Goal: Task Accomplishment & Management: Manage account settings

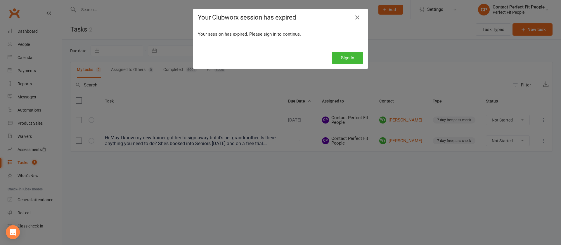
click at [367, 111] on div "Your Clubworx session has expired Your session has expired. Please sign in to c…" at bounding box center [280, 122] width 561 height 245
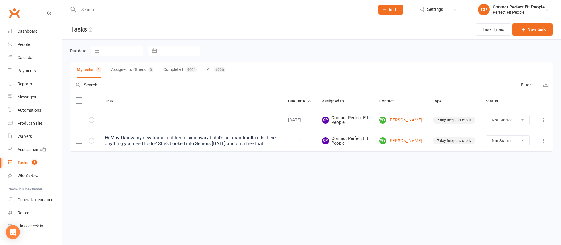
click at [493, 143] on select "Not Started In Progress Waiting Complete" at bounding box center [507, 141] width 43 height 10
click at [486, 136] on select "Not Started In Progress Waiting Complete" at bounding box center [507, 141] width 43 height 10
select select "unstarted"
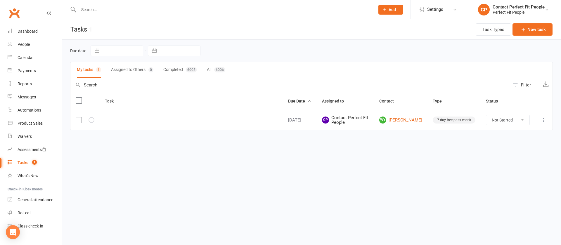
click at [500, 155] on html "Prospect Member Non-attending contact Class / event Appointment Task Membership…" at bounding box center [280, 77] width 561 height 155
click at [86, 10] on input "text" at bounding box center [224, 10] width 294 height 8
paste input "[PERSON_NAME]"
type input "[PERSON_NAME]"
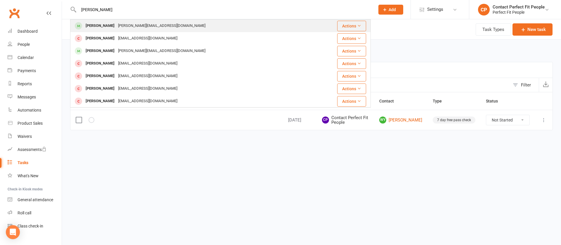
click at [97, 23] on div "[PERSON_NAME]" at bounding box center [100, 26] width 32 height 8
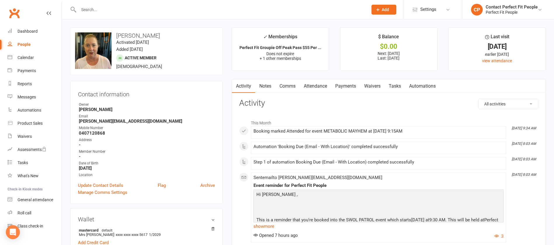
click at [292, 80] on link "Comms" at bounding box center [288, 86] width 24 height 13
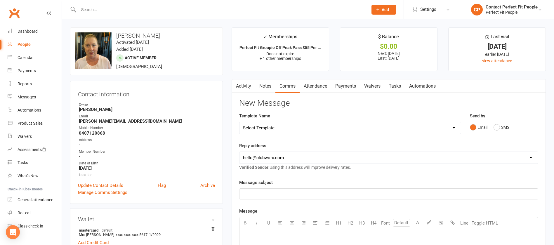
click at [263, 85] on link "Notes" at bounding box center [265, 86] width 20 height 13
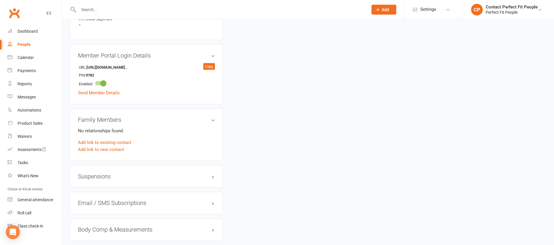
scroll to position [482, 0]
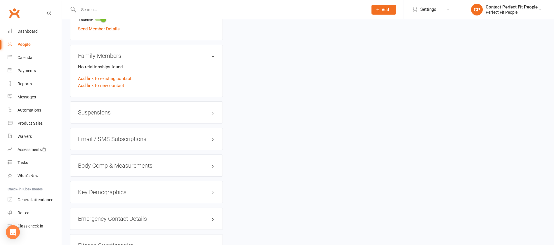
click at [108, 113] on h3 "Suspensions" at bounding box center [146, 112] width 137 height 6
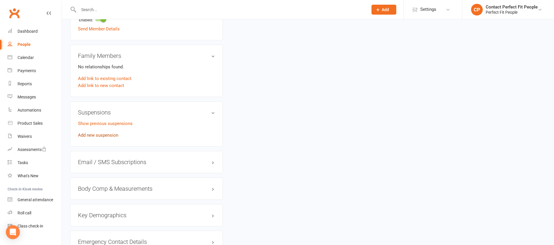
click at [104, 135] on link "Add new suspension" at bounding box center [98, 135] width 40 height 5
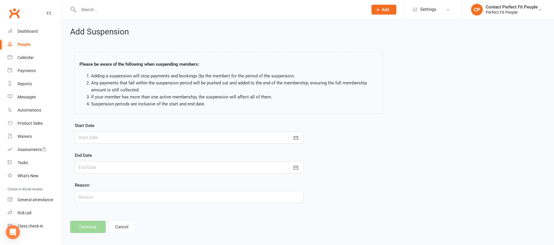
click at [105, 148] on form "Start Date [DATE] Sun Mon Tue Wed Thu Fri Sat 36 31 01 02 03 04 05 06 37 07 08 …" at bounding box center [189, 162] width 229 height 81
click at [105, 139] on div at bounding box center [189, 138] width 229 height 12
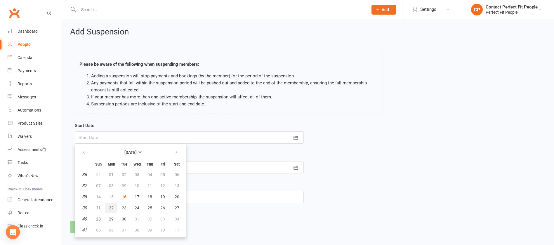
click at [108, 211] on button "22" at bounding box center [111, 208] width 12 height 11
type input "[DATE]"
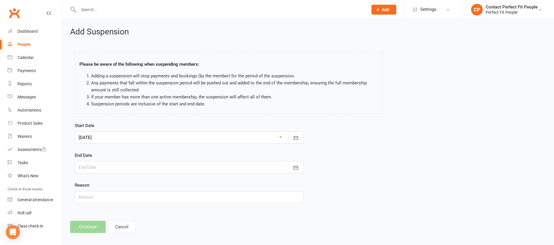
click at [96, 165] on div at bounding box center [189, 167] width 229 height 12
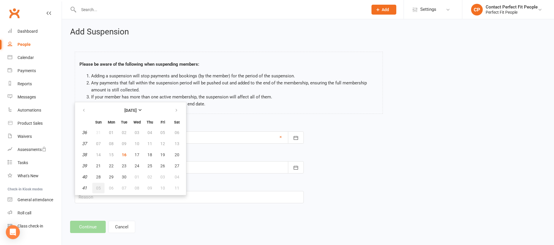
click at [93, 187] on button "05" at bounding box center [98, 188] width 12 height 11
type input "[DATE]"
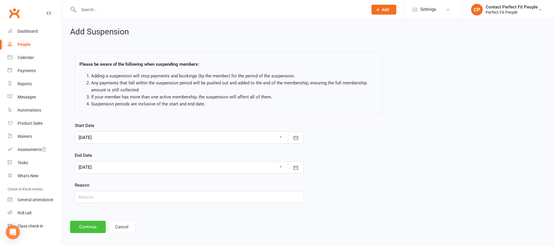
click at [94, 225] on button "Continue" at bounding box center [88, 227] width 36 height 12
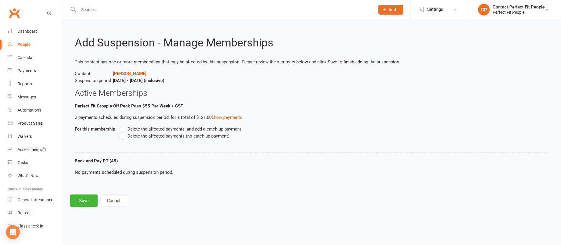
click at [145, 136] on span "Delete the affected payments (no catch-up payment)" at bounding box center [178, 136] width 102 height 6
click at [123, 133] on input "Delete the affected payments (no catch-up payment)" at bounding box center [122, 133] width 4 height 0
click at [87, 202] on button "Save" at bounding box center [83, 201] width 27 height 12
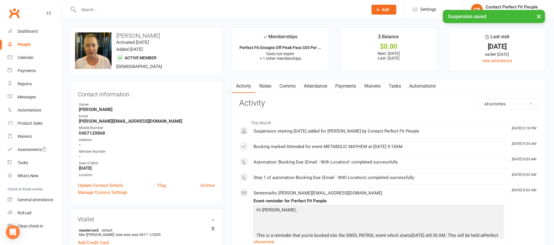
drag, startPoint x: 117, startPoint y: 32, endPoint x: 159, endPoint y: 33, distance: 42.1
click at [159, 33] on h3 "[PERSON_NAME]" at bounding box center [146, 35] width 143 height 6
copy h3 "[PERSON_NAME]"
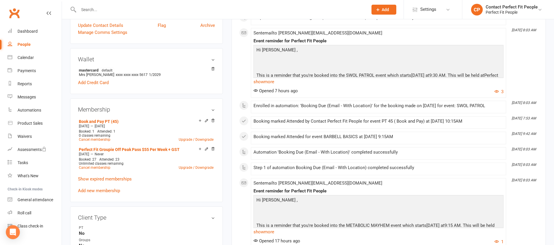
scroll to position [175, 0]
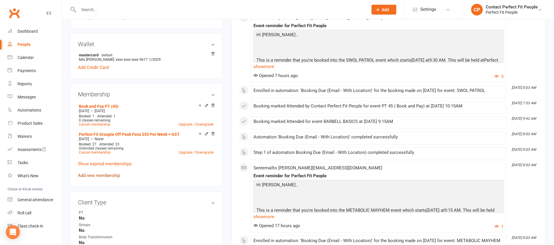
click at [110, 175] on link "Add new membership" at bounding box center [99, 175] width 42 height 5
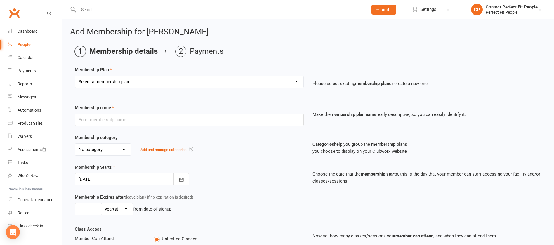
click at [126, 80] on select "Select a membership plan Create new Membership Plan 21-Day Reset Challenge $195…" at bounding box center [189, 82] width 229 height 12
select select "42"
click at [75, 76] on select "Select a membership plan Create new Membership Plan 21-Day Reset Challenge $195…" at bounding box center [189, 82] width 229 height 12
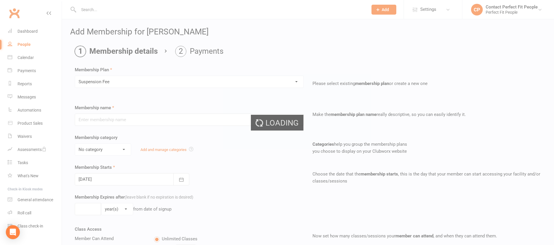
type input "Suspension Fee"
type input "1"
select select "1"
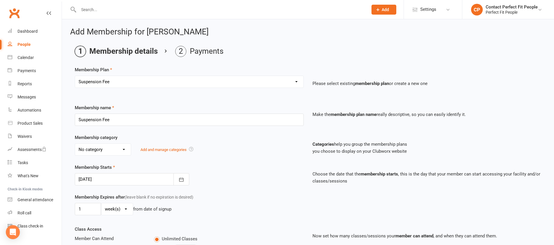
click at [94, 180] on div at bounding box center [132, 179] width 115 height 12
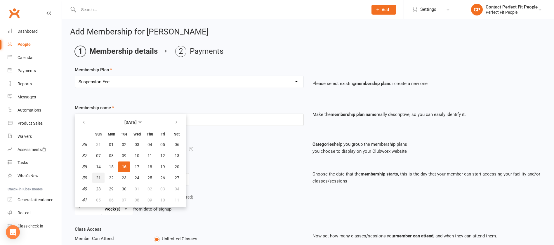
click at [94, 180] on button "21" at bounding box center [98, 178] width 12 height 11
type input "[DATE]"
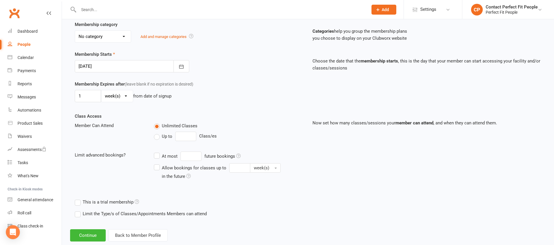
scroll to position [126, 0]
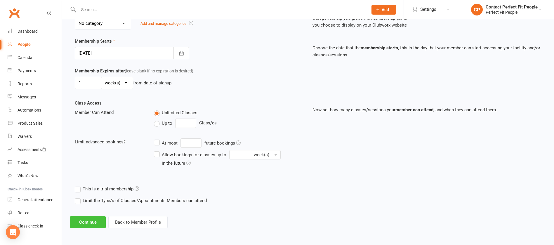
click at [85, 226] on button "Continue" at bounding box center [88, 222] width 36 height 12
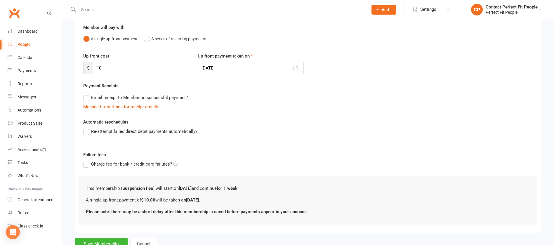
scroll to position [73, 0]
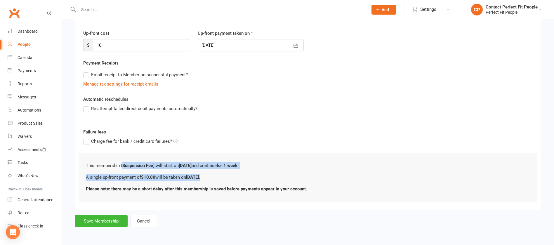
drag, startPoint x: 123, startPoint y: 164, endPoint x: 236, endPoint y: 181, distance: 113.7
click at [236, 181] on div "This membership ( Suspension Fee ) will start on [DATE] and continue for 1 week…" at bounding box center [308, 177] width 459 height 49
copy div "Suspension Fee ) will start on [DATE] and continue for 1 week . A single up-fro…"
click at [101, 218] on button "Save Membership" at bounding box center [101, 221] width 53 height 12
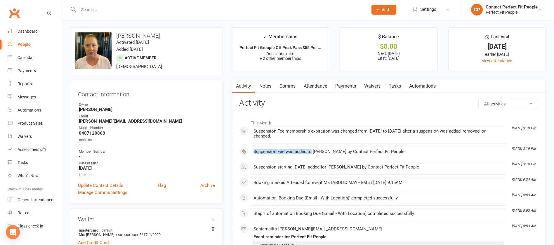
copy div "Suspension Fee was added to"
drag, startPoint x: 254, startPoint y: 151, endPoint x: 311, endPoint y: 156, distance: 57.5
click at [311, 156] on div "Suspension Fee was added to [PERSON_NAME] by Contact Perfect Fit People" at bounding box center [379, 152] width 250 height 7
click at [293, 163] on li "[DATE] 3:18 PM Suspension starting [DATE] added for [PERSON_NAME] by Contact Pe…" at bounding box center [378, 168] width 255 height 13
drag, startPoint x: 253, startPoint y: 169, endPoint x: 331, endPoint y: 170, distance: 78.6
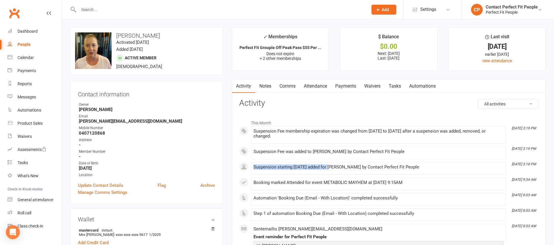
click at [331, 170] on li "[DATE] 3:18 PM Suspension starting [DATE] added for [PERSON_NAME] by Contact Pe…" at bounding box center [378, 168] width 255 height 13
copy div "Suspension starting [DATE] added"
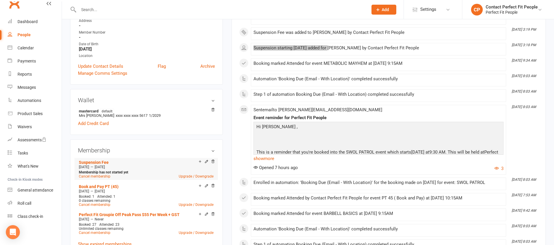
scroll to position [132, 0]
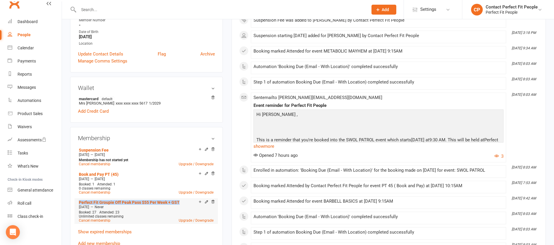
drag, startPoint x: 73, startPoint y: 203, endPoint x: 183, endPoint y: 201, distance: 110.2
click at [183, 201] on div "Membership Suspension Fee [DATE] — [DATE] Membership has not started yet Cancel…" at bounding box center [146, 191] width 153 height 128
copy link "Perfect Fit Groupie Off Peak Pass $55 Per Week + GST"
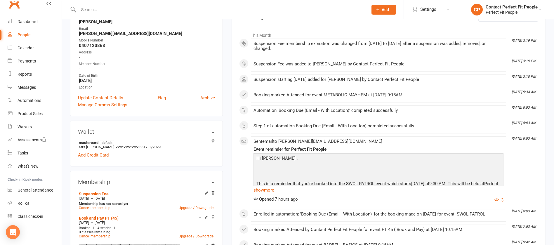
scroll to position [0, 0]
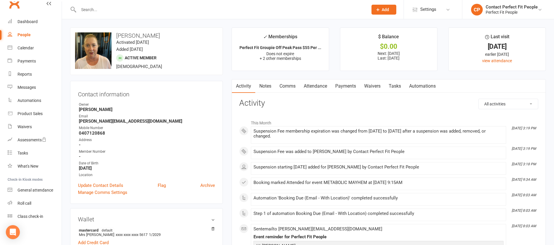
click at [267, 87] on link "Notes" at bounding box center [265, 86] width 20 height 13
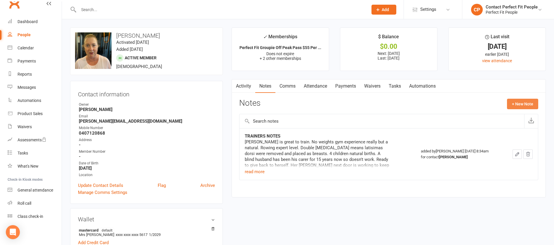
click at [516, 106] on button "+ New Note" at bounding box center [522, 104] width 31 height 11
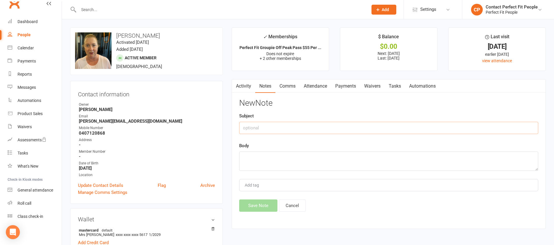
click at [269, 126] on input "text" at bounding box center [388, 128] width 299 height 12
click at [269, 150] on div "Body" at bounding box center [388, 156] width 299 height 29
click at [269, 156] on textarea at bounding box center [388, 161] width 299 height 19
paste textarea "SUSPENSION: 3-month Term ([DATE] to [DATE]) Suspension period requested: 3 week…"
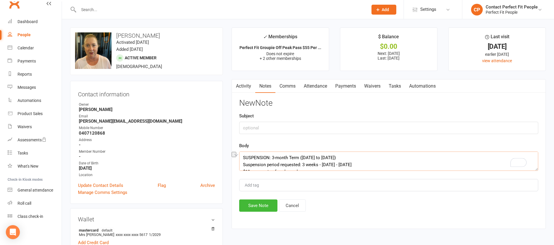
drag, startPoint x: 351, startPoint y: 156, endPoint x: 225, endPoint y: 151, distance: 125.5
type textarea "Suspension period requested: 3 weeks - [DATE] - [DATE] $10 suspension fee charg…"
click at [268, 124] on input "text" at bounding box center [388, 128] width 299 height 12
paste input "SUSPENSION: 3-month Term ([DATE] to [DATE])"
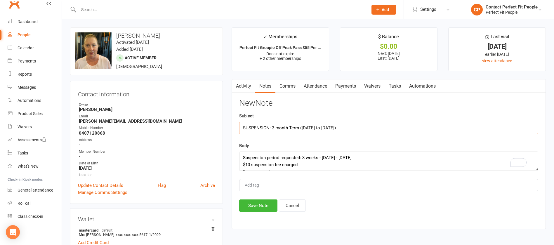
type input "SUSPENSION: 3-month Term ([DATE] to [DATE])"
click at [260, 159] on textarea "Suspension period requested: 3 weeks - [DATE] - [DATE] $10 suspension fee charg…" at bounding box center [388, 161] width 299 height 19
drag, startPoint x: 323, startPoint y: 158, endPoint x: 327, endPoint y: 158, distance: 4.4
click at [327, 158] on textarea "Suspension period requested: 3 weeks - [DATE] - [DATE] $10 suspension fee charg…" at bounding box center [388, 161] width 299 height 19
click at [322, 158] on textarea "Suspension period requested: 3 weeks - [DATE] - [DATE] $10 suspension fee charg…" at bounding box center [388, 161] width 299 height 19
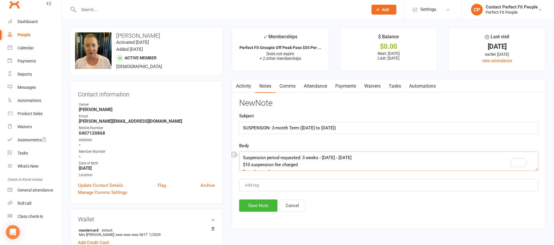
drag, startPoint x: 322, startPoint y: 156, endPoint x: 358, endPoint y: 156, distance: 35.7
click at [358, 156] on textarea "Suspension period requested: 3 weeks - [DATE] - [DATE] $10 suspension fee charg…" at bounding box center [388, 161] width 299 height 19
click at [356, 152] on textarea "Suspension period requested: 3 weeks - [DATE] to $10 suspension fee charged 2 w…" at bounding box center [388, 161] width 299 height 19
click at [305, 163] on textarea "Suspension period requested: 3 weeks - [DATE] to [DATE] $10 suspension fee char…" at bounding box center [388, 161] width 299 height 19
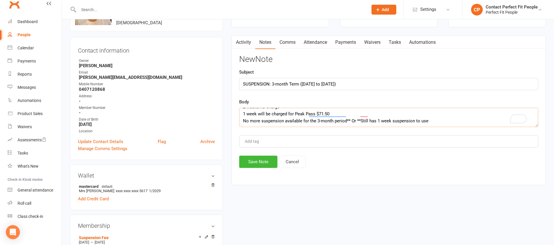
click at [321, 123] on textarea "Suspension period requested: 3 weeks - [DATE] to [DATE] $10 suspension fee char…" at bounding box center [388, 117] width 299 height 19
click at [329, 116] on textarea "Suspension period requested: 3 weeks - [DATE] to [DATE] $10 suspension fee char…" at bounding box center [388, 117] width 299 height 19
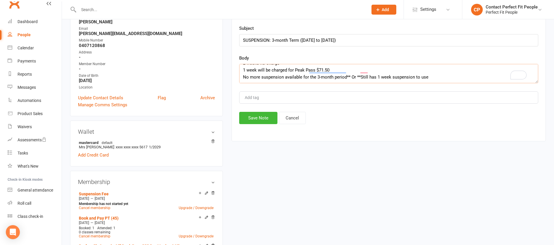
click at [319, 65] on textarea "Suspension period requested: 3 weeks - [DATE] to [DATE] $10 suspension fee char…" at bounding box center [388, 73] width 299 height 19
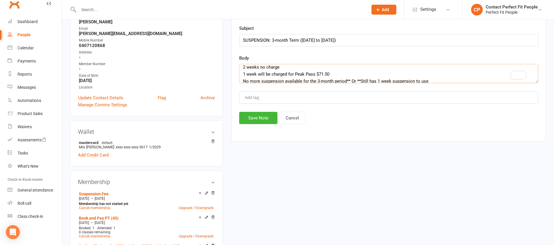
click at [300, 73] on textarea "Suspension period requested: 3 weeks - [DATE] to [DATE] $10 suspension fee char…" at bounding box center [388, 73] width 299 height 19
click at [296, 73] on textarea "Suspension period requested: 3 weeks - [DATE] to [DATE] $10 suspension fee char…" at bounding box center [388, 73] width 299 height 19
click at [329, 72] on textarea "Suspension period requested: 3 weeks - [DATE] to [DATE] $10 suspension fee char…" at bounding box center [388, 73] width 299 height 19
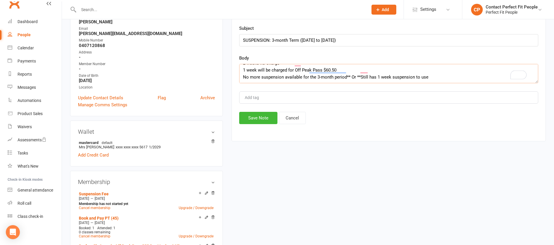
drag, startPoint x: 348, startPoint y: 80, endPoint x: 408, endPoint y: 105, distance: 65.0
click at [408, 105] on div "New Note Subject SUSPENSION: 3-month Term ([DATE] to [DATE]) Body Suspension pe…" at bounding box center [388, 67] width 299 height 113
type textarea "Suspension period requested: 3 weeks - [DATE] to [DATE] $10 suspension fee char…"
click at [255, 117] on button "Save Note" at bounding box center [258, 118] width 38 height 12
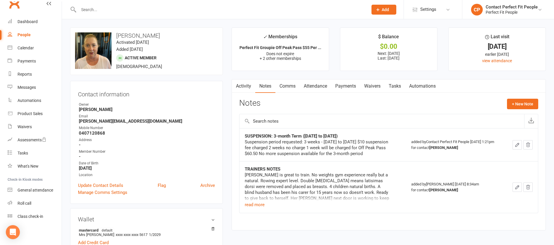
click at [291, 85] on link "Comms" at bounding box center [288, 86] width 24 height 13
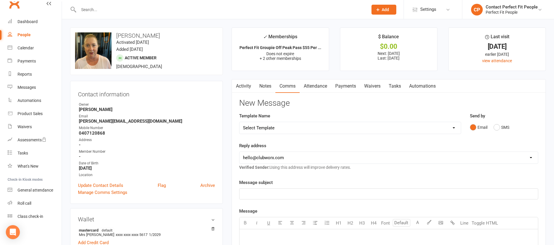
click at [304, 130] on select "Select Template [Email] 2023 TEEN WEEKLY PASS PERFECT FIT [Email] 2024: Teen HI…" at bounding box center [351, 128] width 222 height 12
select select "50"
click at [240, 122] on select "Select Template [Email] 2023 TEEN WEEKLY PASS PERFECT FIT [Email] 2024: Teen HI…" at bounding box center [351, 128] width 222 height 12
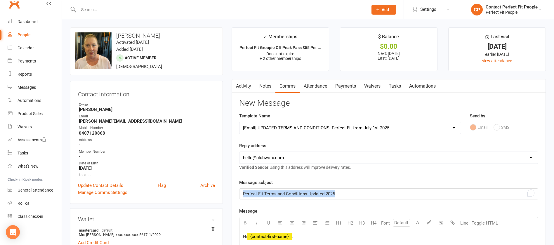
drag, startPoint x: 242, startPoint y: 194, endPoint x: 358, endPoint y: 197, distance: 116.4
click at [358, 197] on div "Perfect Fit Terms and Conditions Updated 2025" at bounding box center [389, 194] width 299 height 11
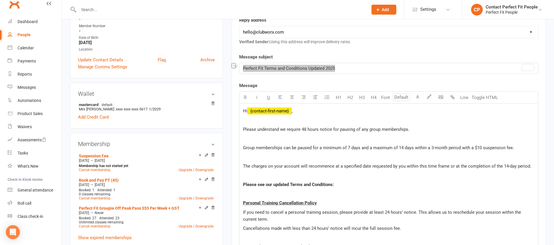
scroll to position [175, 0]
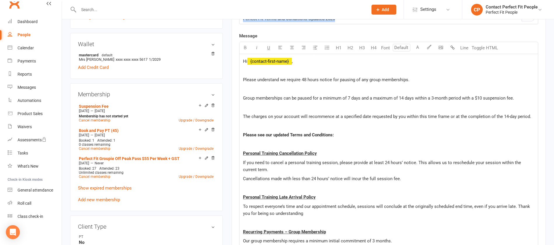
click at [282, 134] on span "Please see our updated Terms and Conditions:" at bounding box center [288, 134] width 91 height 5
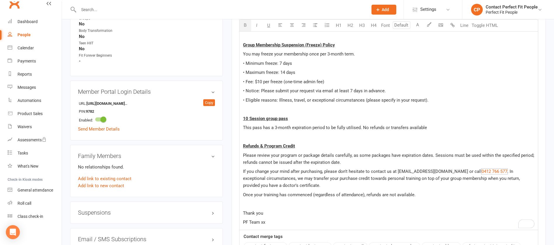
scroll to position [559, 0]
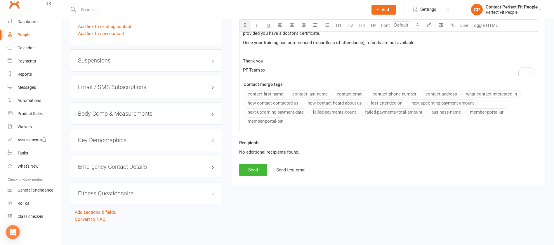
drag, startPoint x: 243, startPoint y: 90, endPoint x: 298, endPoint y: 255, distance: 173.5
copy div "Loremi dol sit ametcon Adipi eli Seddoeiusm: Temporin Utlabore Etdoloremagn Ali…"
